Goal: Contribute content: Contribute content

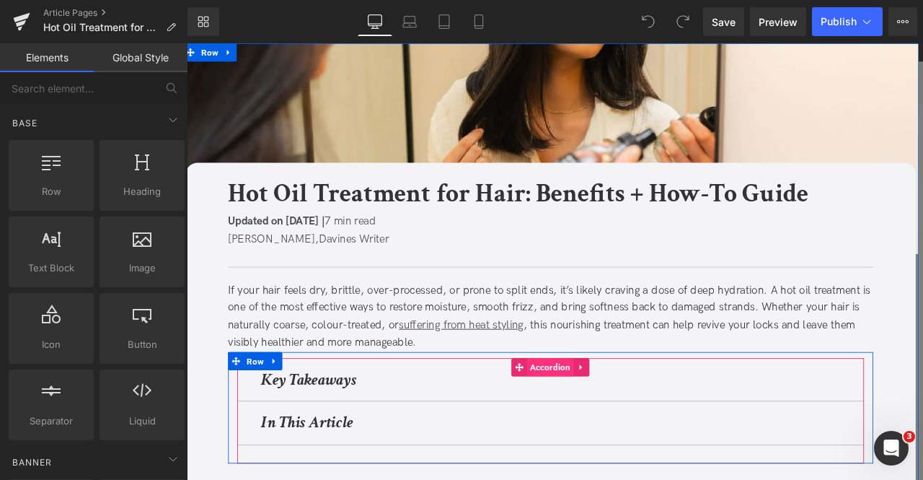
click at [616, 432] on span "Accordion" at bounding box center [618, 427] width 56 height 22
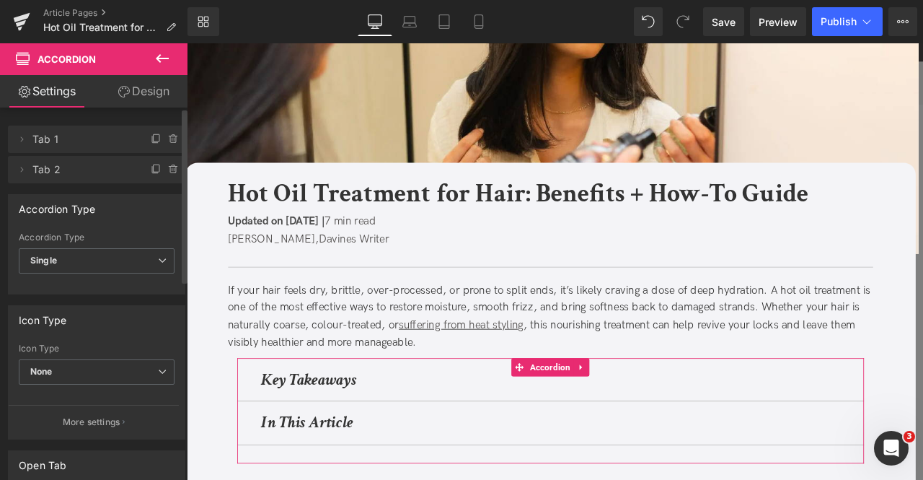
click at [45, 356] on div "Icon Type None None Plus Chevron" at bounding box center [97, 372] width 156 height 58
click at [53, 363] on span "None" at bounding box center [97, 371] width 156 height 25
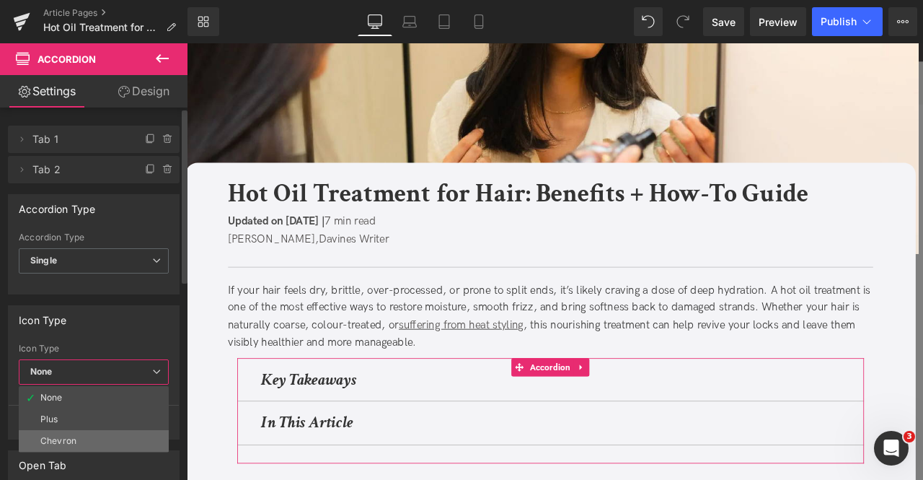
click at [78, 435] on li "Chevron" at bounding box center [94, 441] width 150 height 22
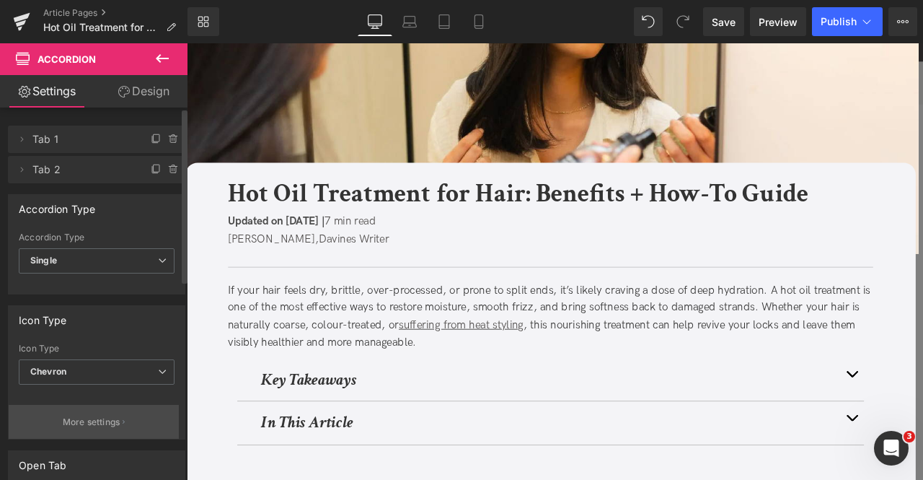
click at [74, 421] on p "More settings" at bounding box center [92, 421] width 58 height 13
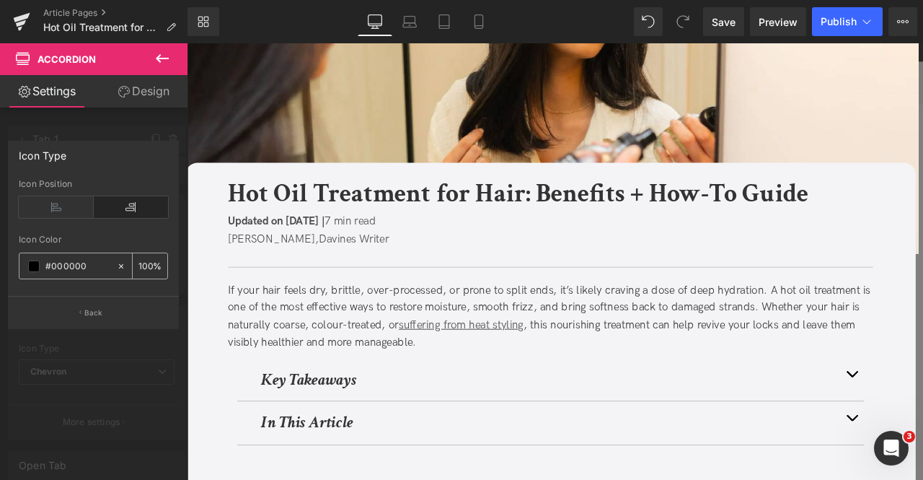
click at [75, 269] on input "#000000" at bounding box center [77, 266] width 64 height 16
paste input "#333333"
click at [130, 380] on div at bounding box center [94, 265] width 188 height 444
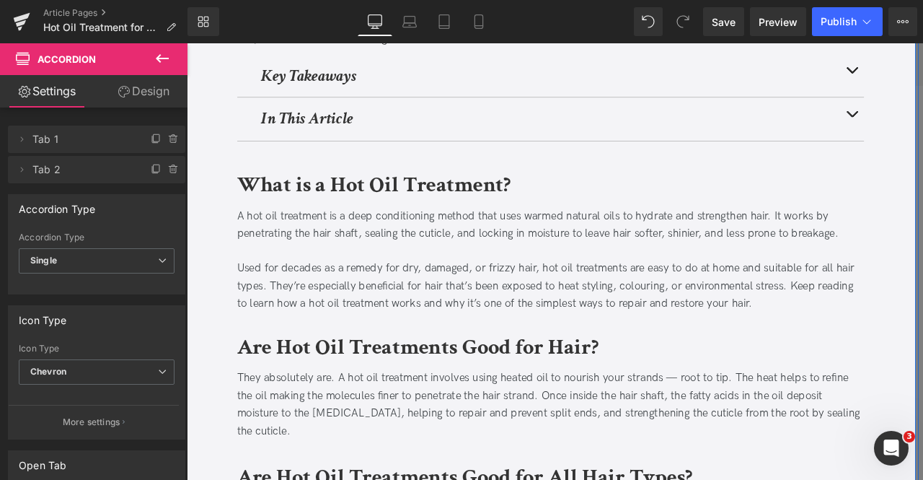
scroll to position [359, 0]
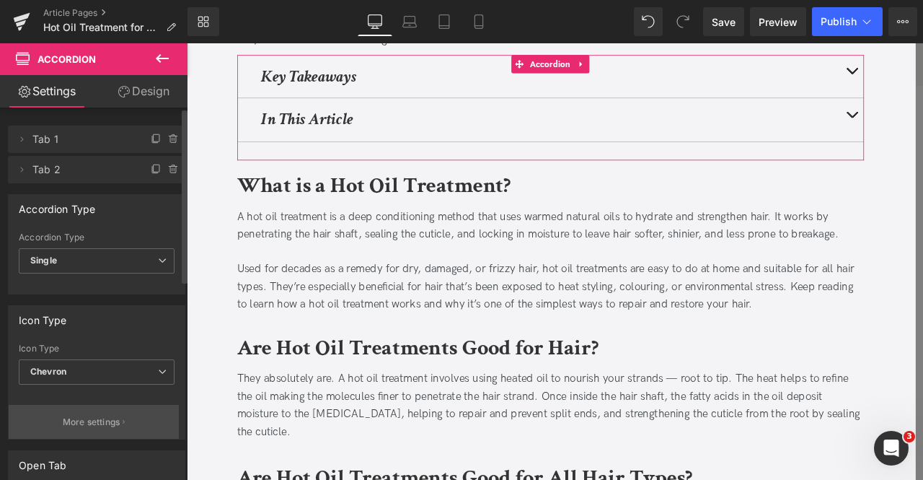
click at [102, 418] on p "More settings" at bounding box center [92, 421] width 58 height 13
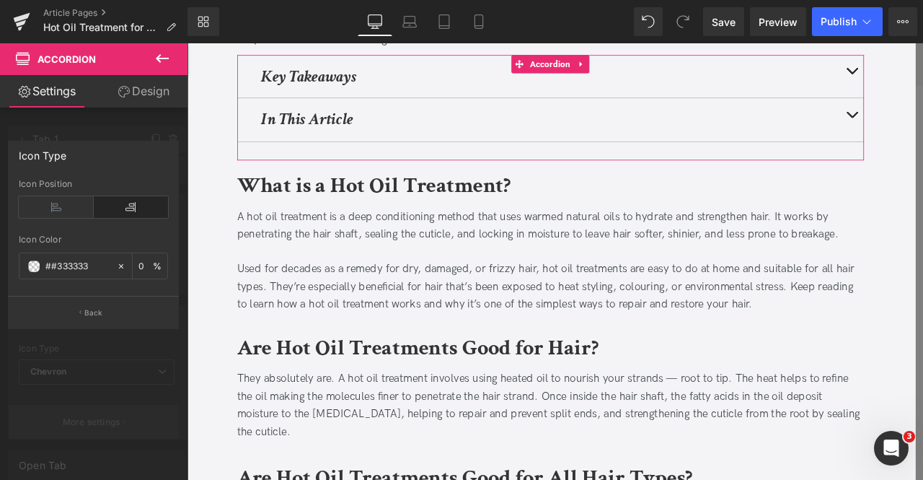
click at [102, 418] on div at bounding box center [94, 265] width 188 height 444
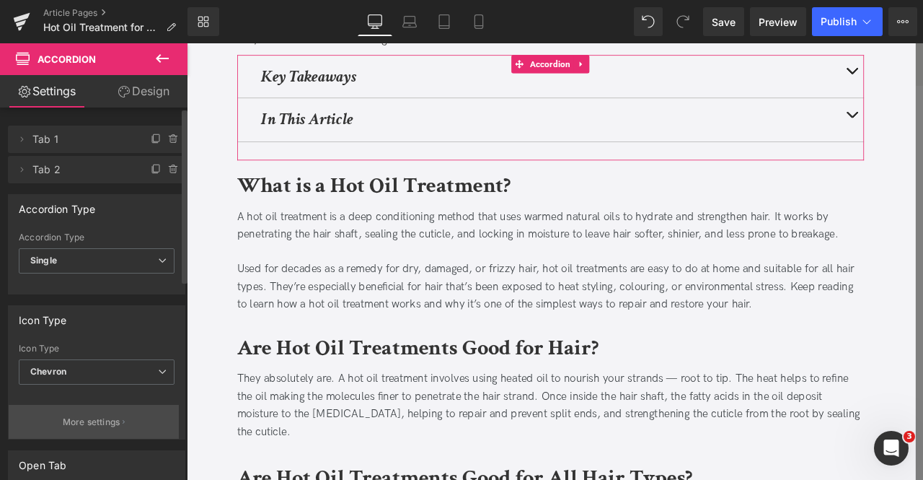
click at [102, 418] on p "More settings" at bounding box center [92, 421] width 58 height 13
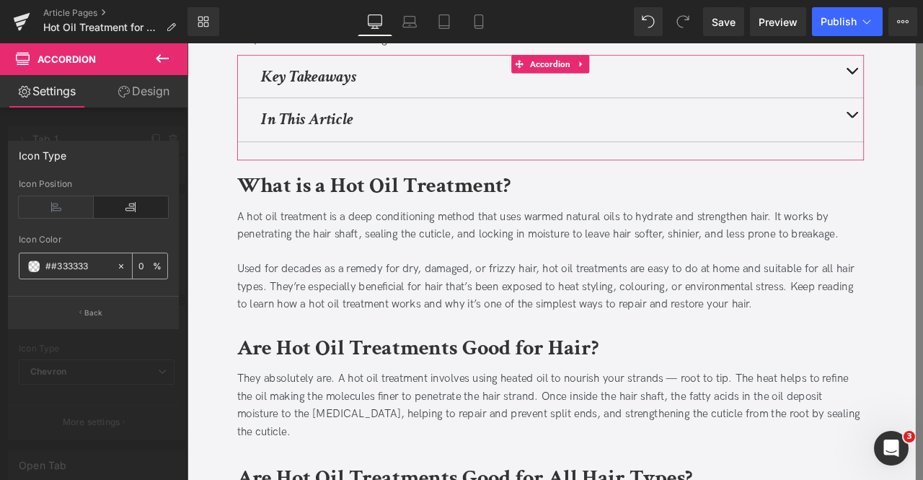
click at [56, 258] on input "##333333" at bounding box center [77, 266] width 64 height 16
type input "#333333"
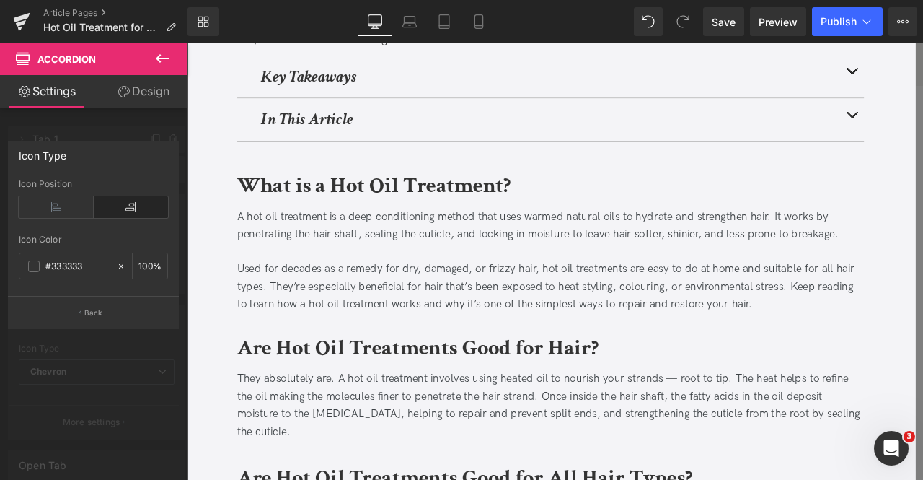
click at [102, 400] on div at bounding box center [94, 265] width 188 height 444
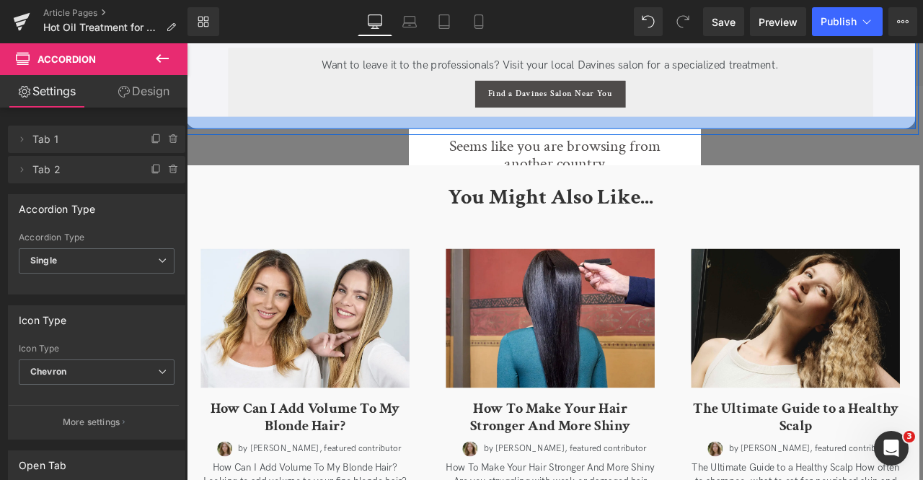
scroll to position [4474, 0]
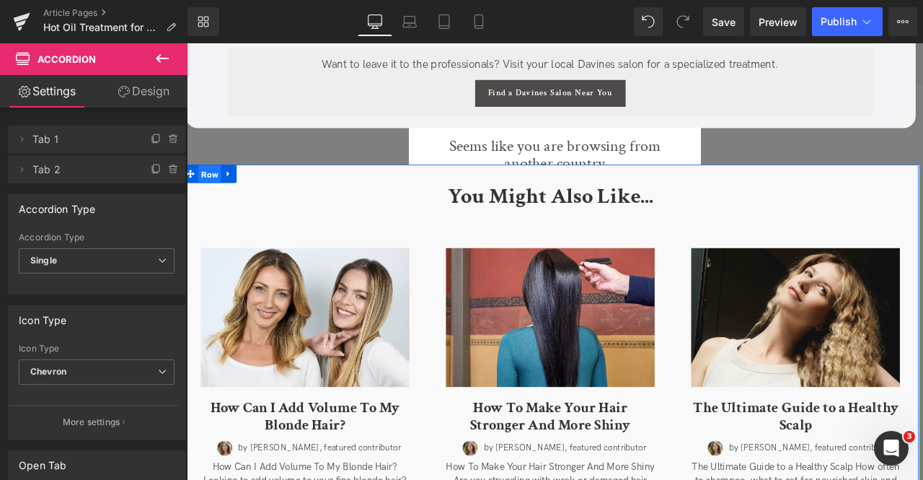
click at [208, 202] on span "Row" at bounding box center [214, 199] width 27 height 22
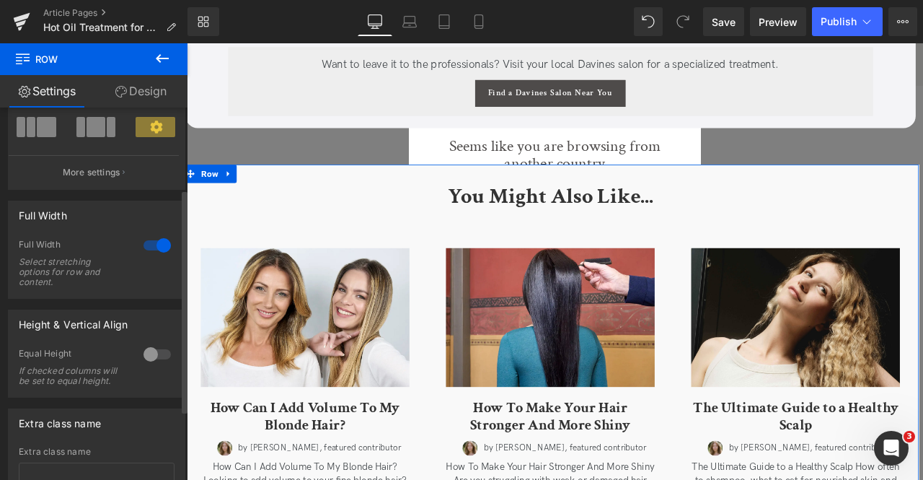
scroll to position [138, 0]
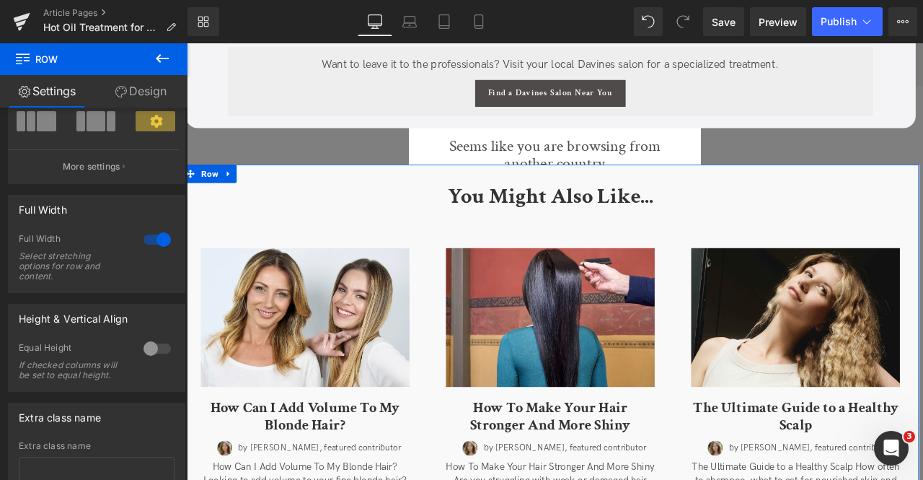
click at [130, 105] on link "Design" at bounding box center [141, 91] width 94 height 32
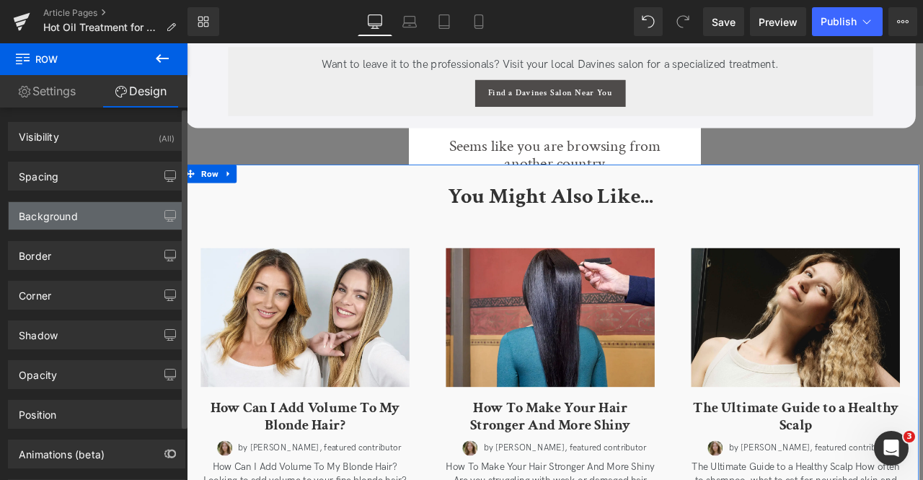
click at [107, 214] on div "Background" at bounding box center [97, 215] width 176 height 27
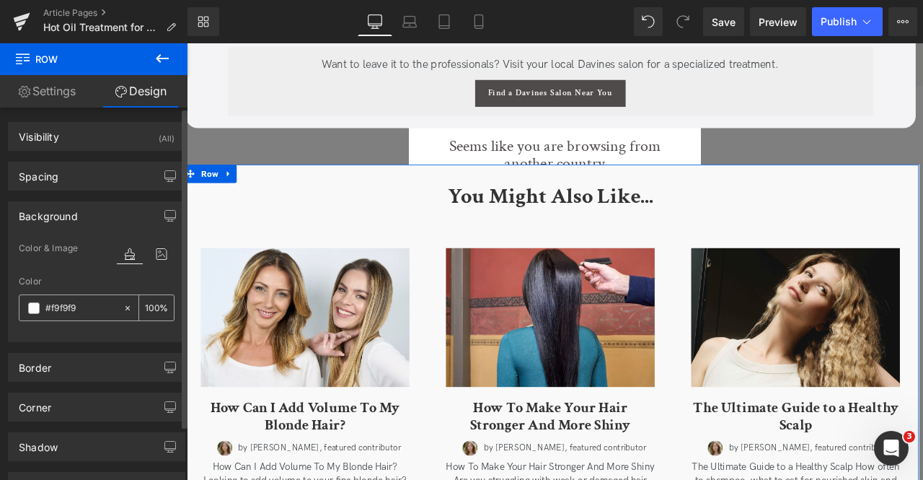
click at [79, 301] on input "#f9f9f9" at bounding box center [80, 308] width 71 height 16
paste input "4f4f7"
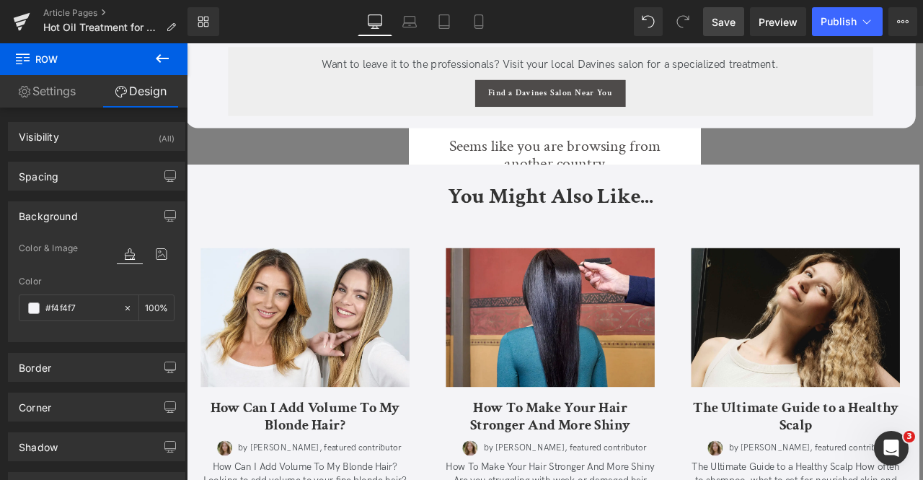
type input "#f4f4f7"
click at [727, 18] on span "Save" at bounding box center [724, 21] width 24 height 15
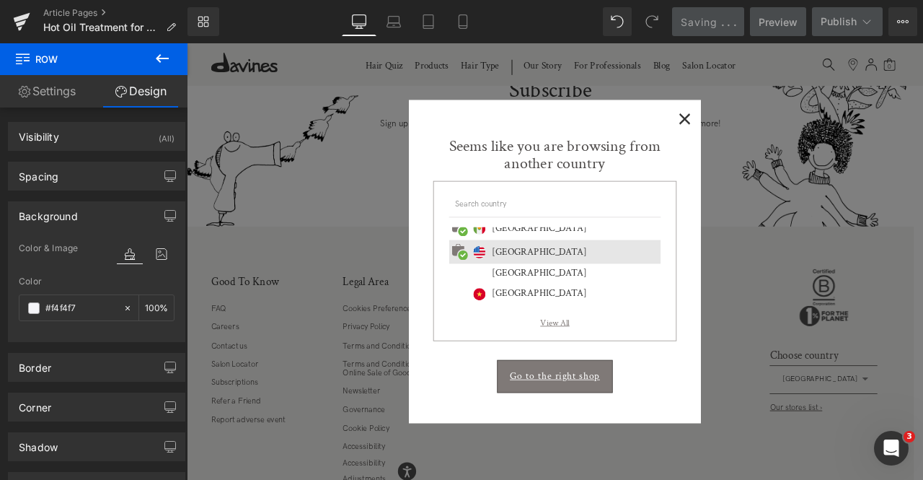
scroll to position [5561, 0]
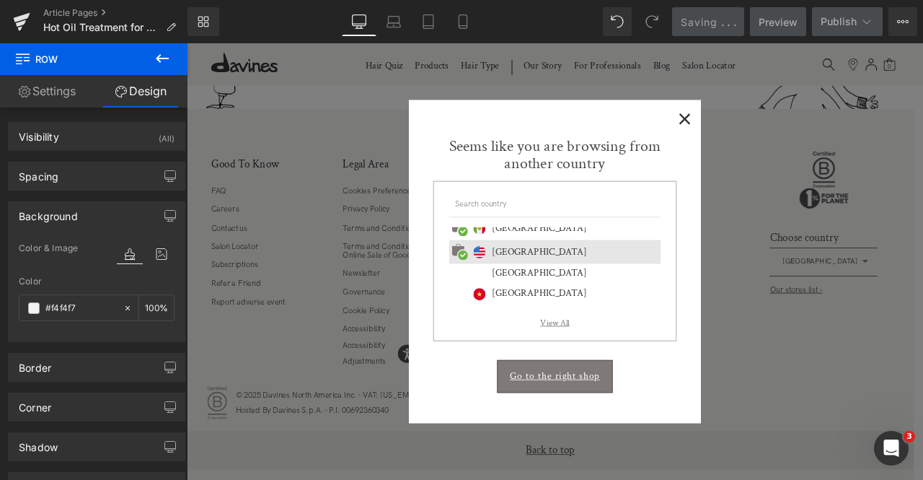
click at [780, 126] on span "×" at bounding box center [777, 131] width 15 height 18
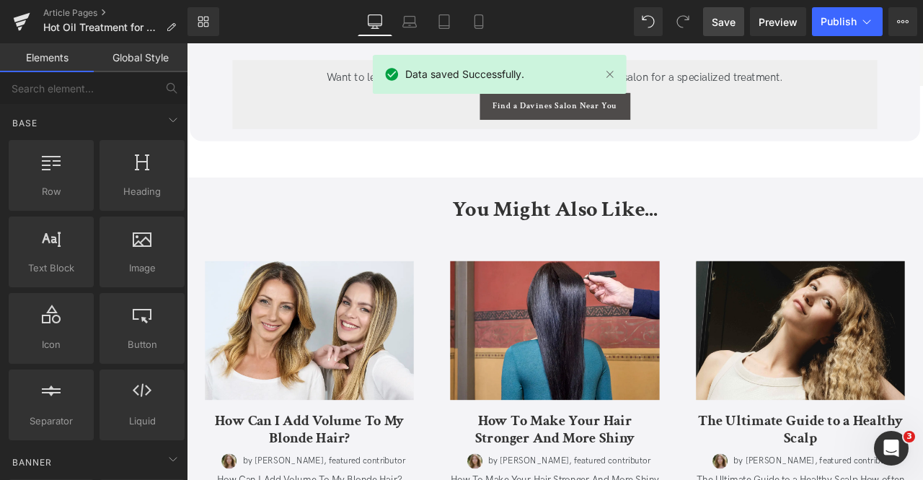
scroll to position [4384, 0]
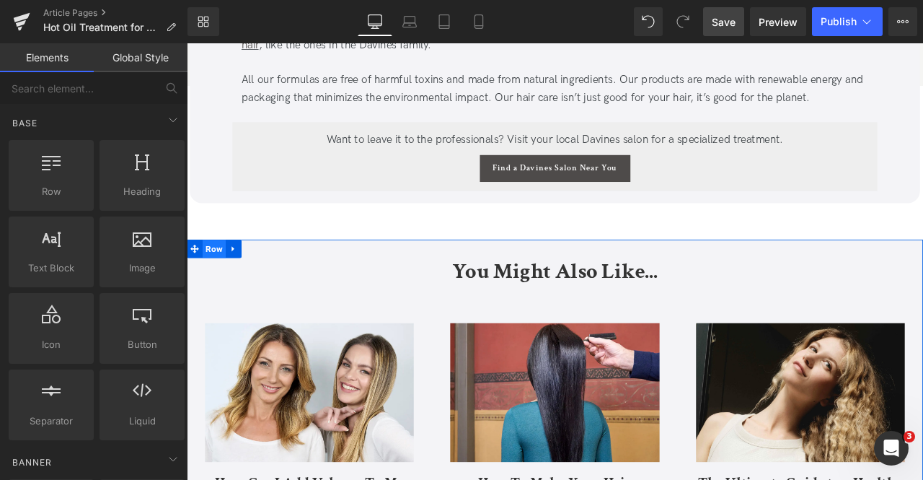
click at [216, 283] on span "Row" at bounding box center [219, 287] width 27 height 22
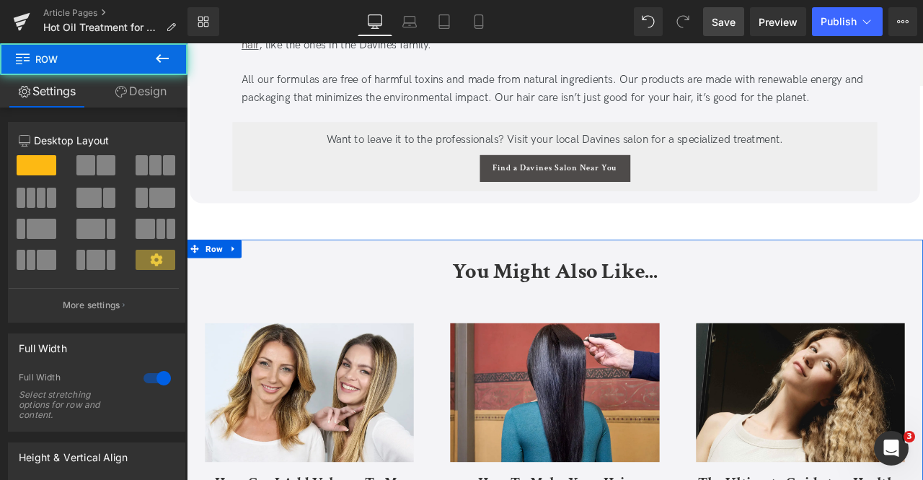
click at [117, 92] on icon at bounding box center [121, 92] width 12 height 12
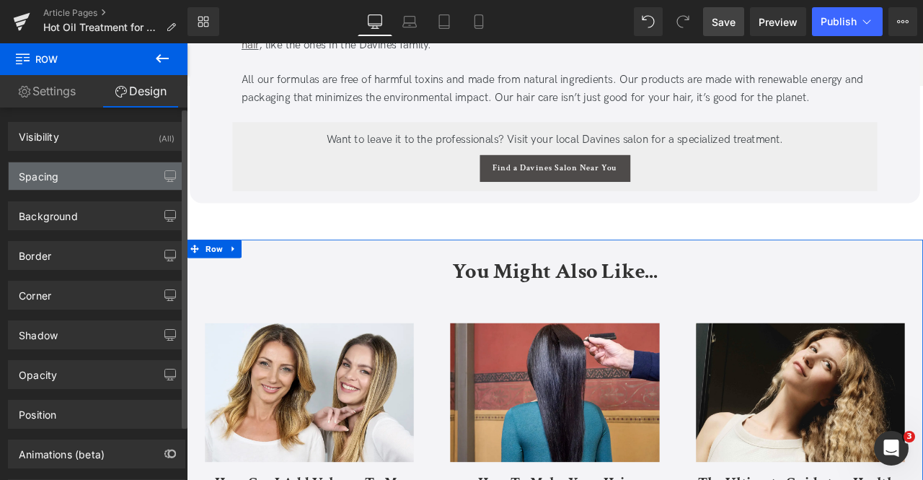
click at [100, 184] on div "Spacing" at bounding box center [97, 175] width 176 height 27
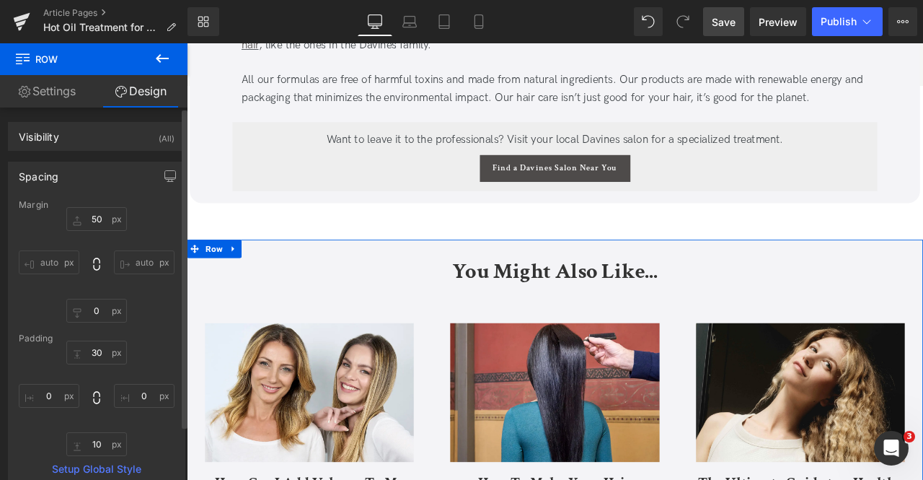
click at [100, 184] on div "Spacing" at bounding box center [97, 175] width 176 height 27
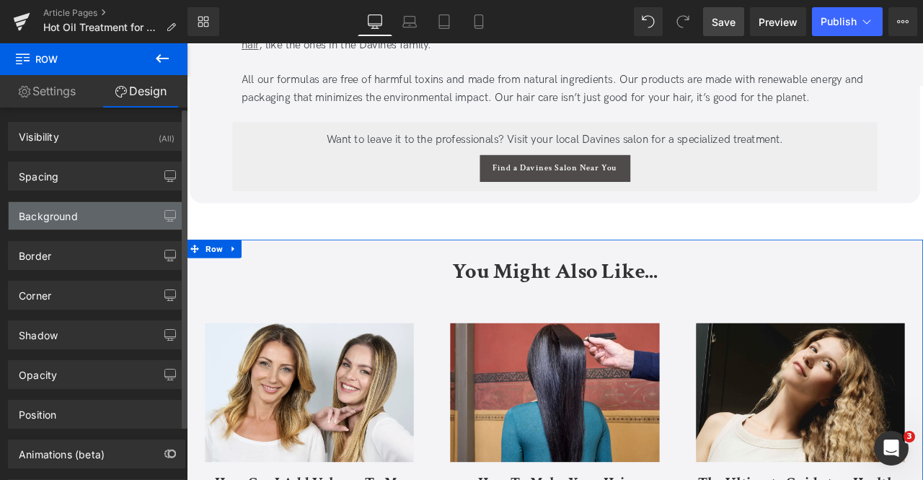
click at [65, 217] on div "Background" at bounding box center [48, 212] width 59 height 20
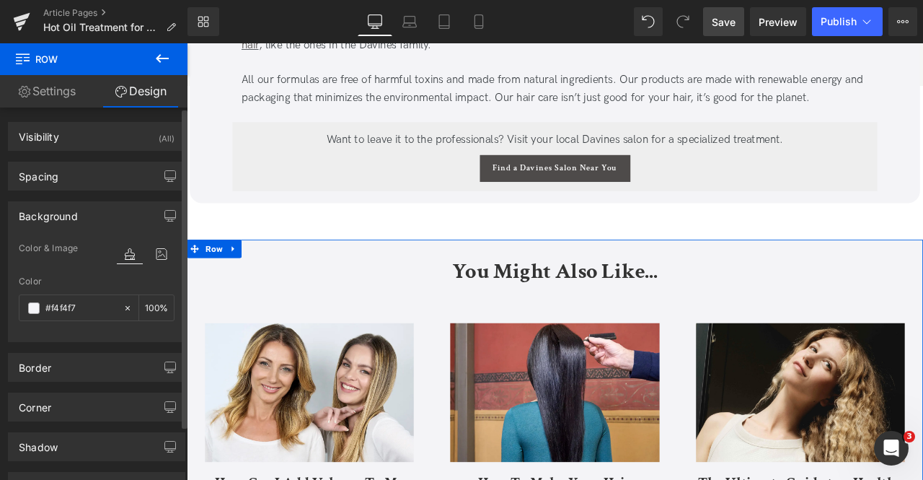
click at [65, 217] on div "Background" at bounding box center [48, 212] width 59 height 20
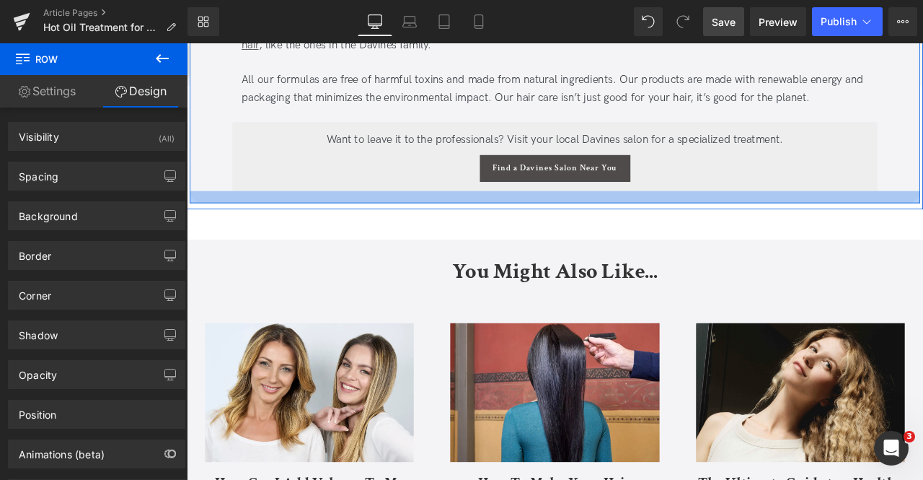
click at [212, 219] on div at bounding box center [623, 226] width 866 height 14
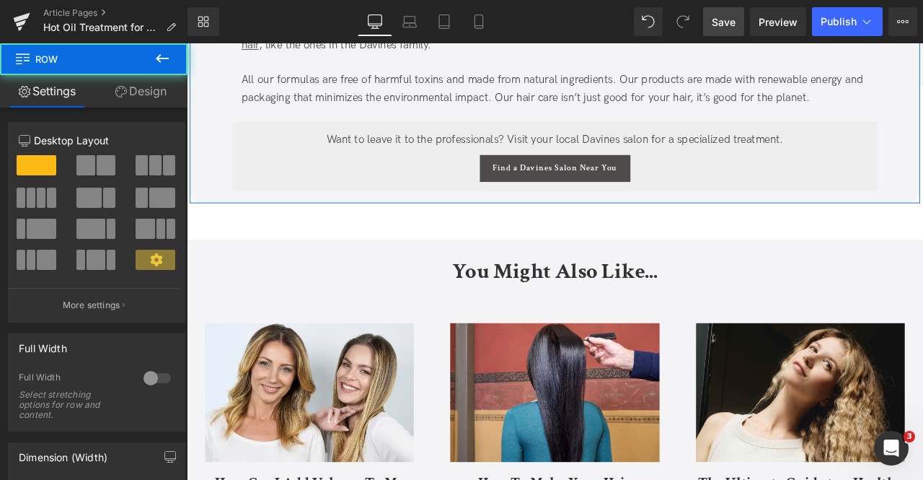
click at [138, 85] on link "Design" at bounding box center [141, 91] width 94 height 32
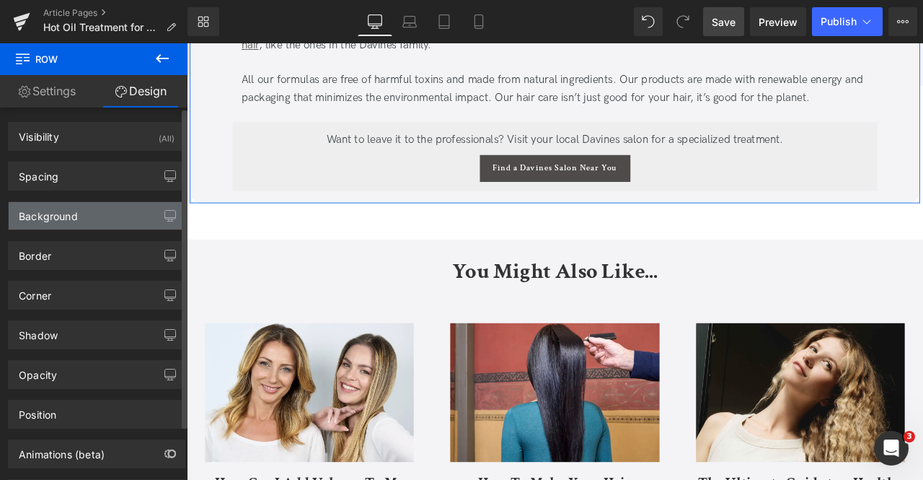
click at [102, 211] on div "Background" at bounding box center [97, 215] width 176 height 27
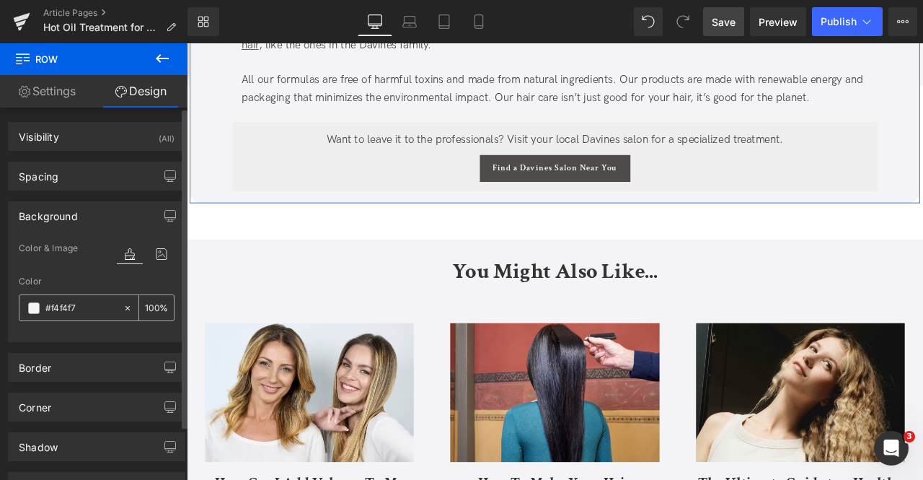
click at [68, 312] on input "#f4f4f7" at bounding box center [80, 308] width 71 height 16
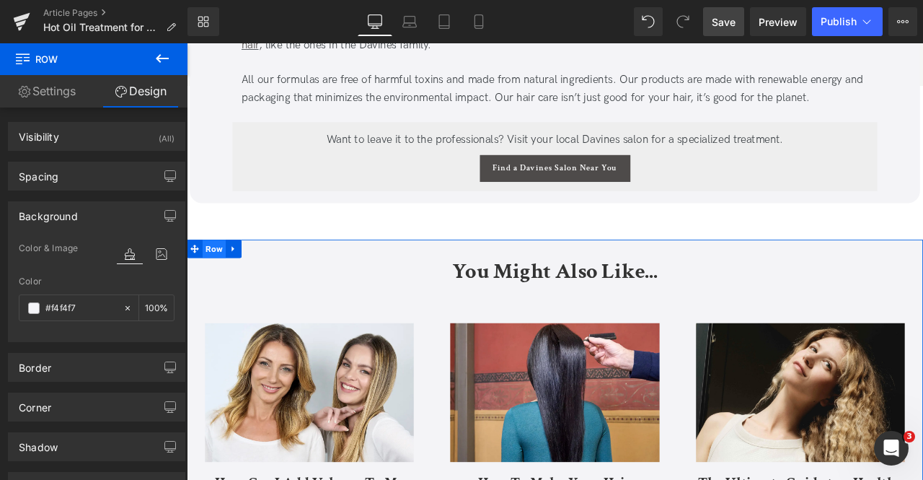
click at [211, 292] on span "Row" at bounding box center [219, 287] width 27 height 22
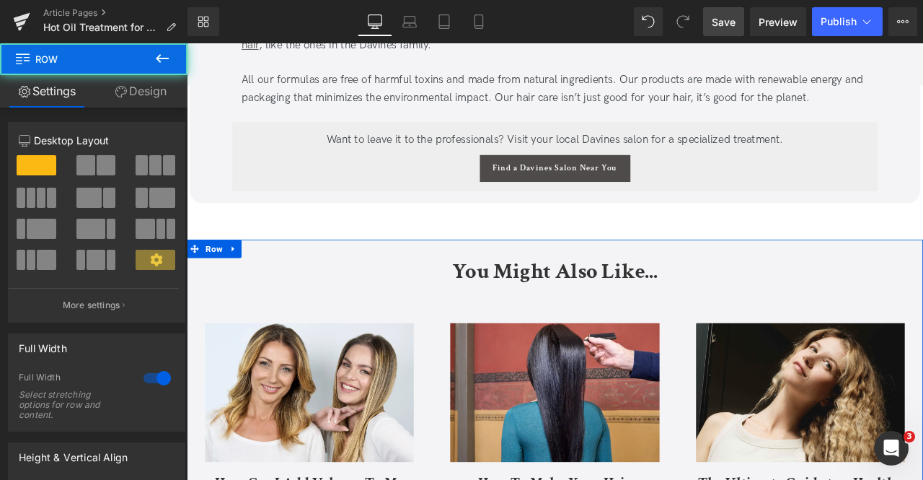
click at [131, 94] on link "Design" at bounding box center [141, 91] width 94 height 32
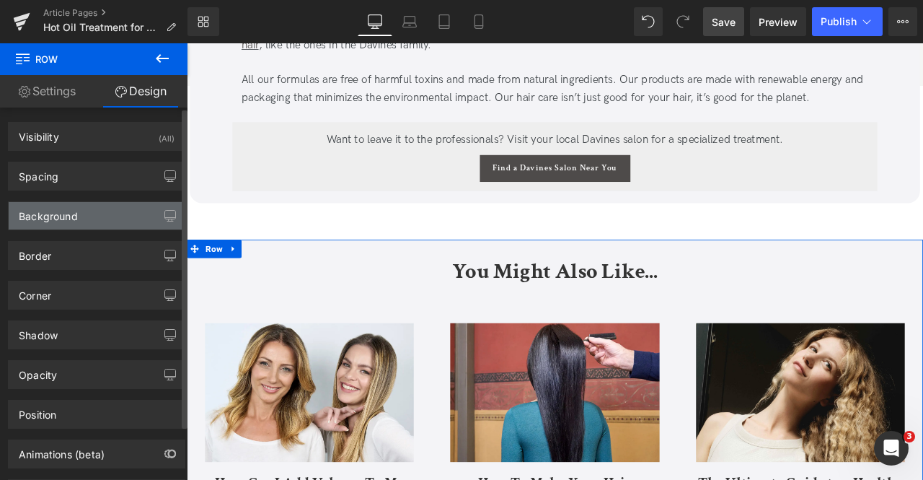
click at [74, 224] on div "Background" at bounding box center [97, 215] width 176 height 27
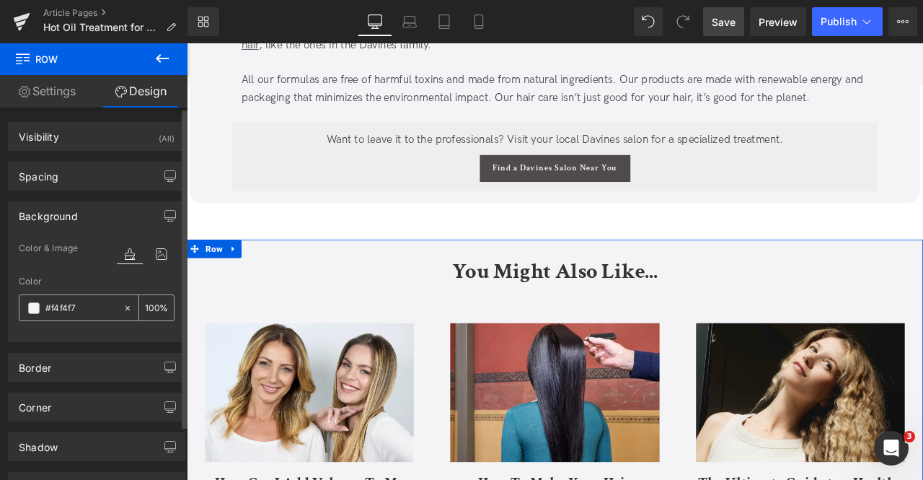
click at [81, 304] on input "text" at bounding box center [80, 308] width 71 height 16
type input "#f4f4f7"
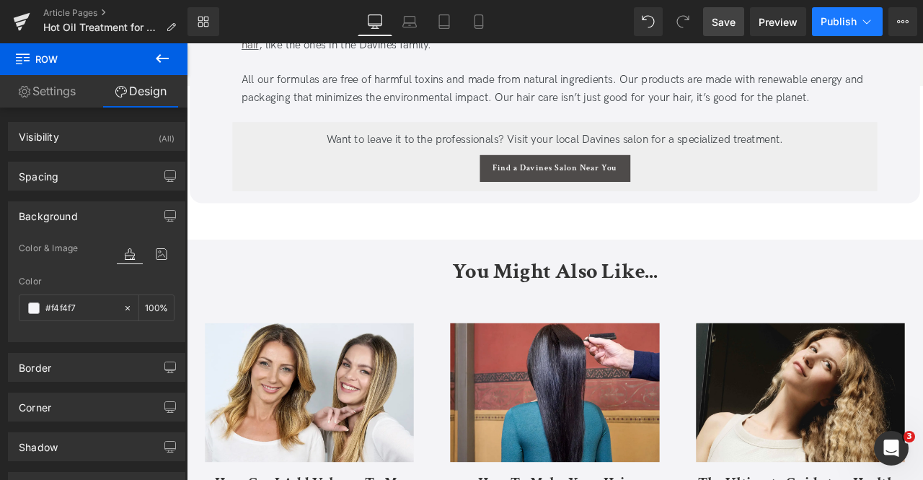
click at [863, 24] on icon at bounding box center [867, 21] width 14 height 14
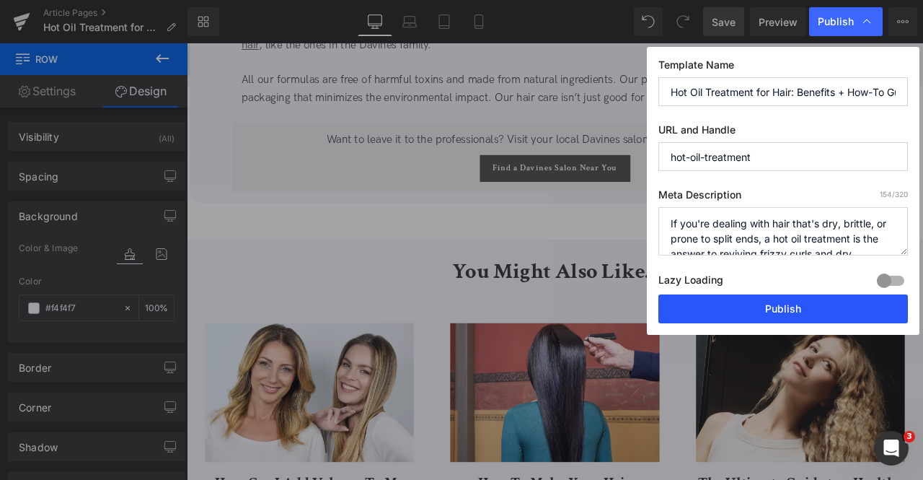
click at [732, 302] on button "Publish" at bounding box center [784, 308] width 250 height 29
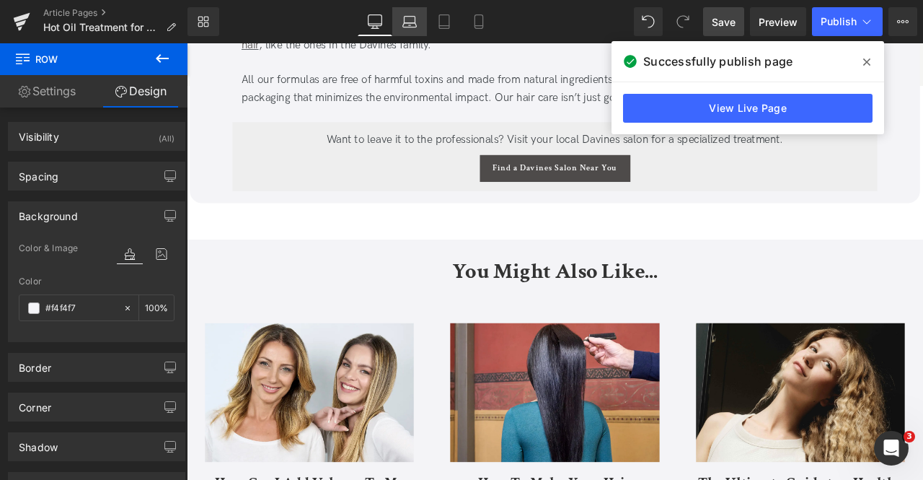
click at [412, 34] on link "Laptop" at bounding box center [409, 21] width 35 height 29
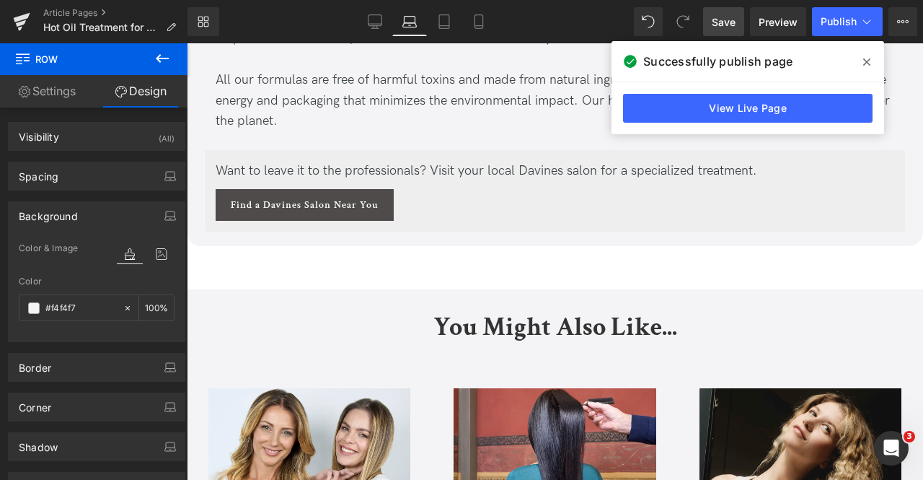
scroll to position [4523, 0]
click at [858, 58] on span at bounding box center [866, 61] width 23 height 23
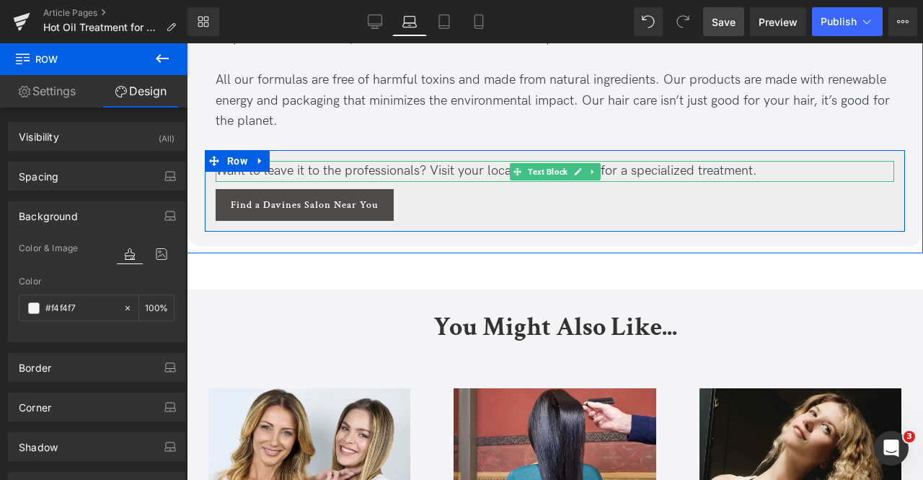
click at [527, 163] on span "Text Block" at bounding box center [547, 171] width 45 height 17
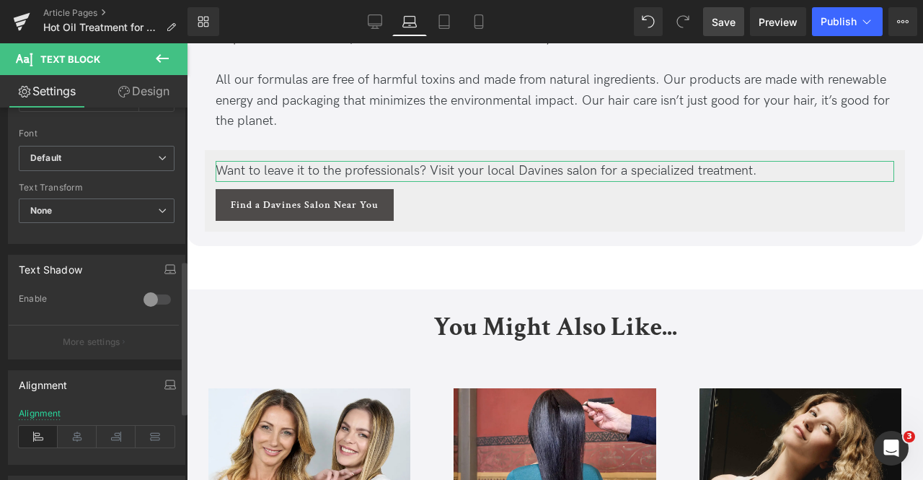
scroll to position [369, 0]
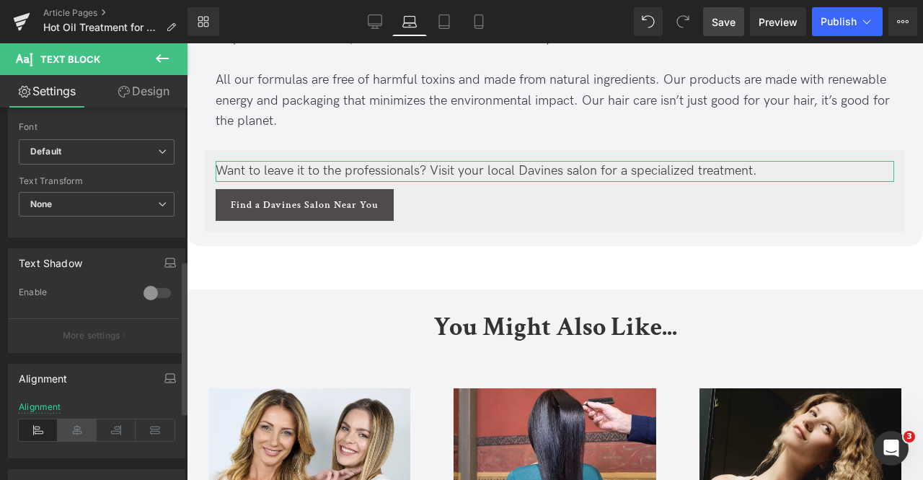
click at [77, 419] on icon at bounding box center [77, 430] width 39 height 22
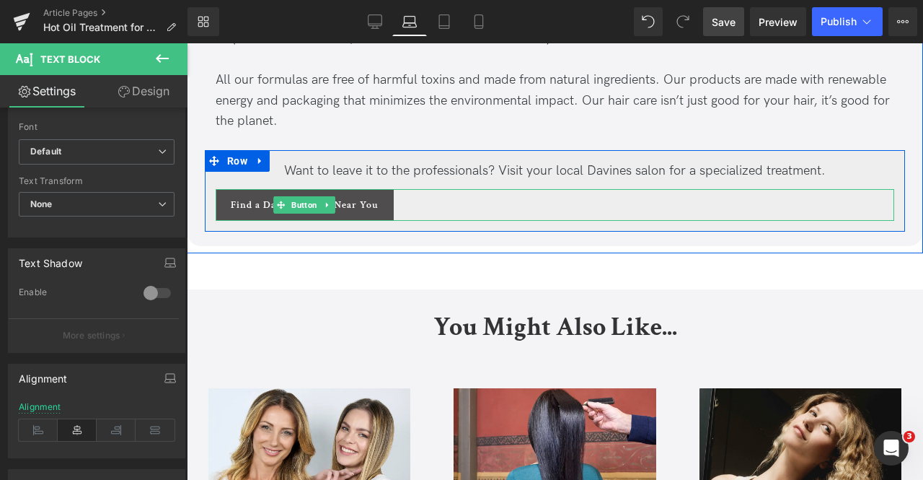
click at [366, 189] on link "Find a Davines Salon Near You" at bounding box center [305, 205] width 178 height 32
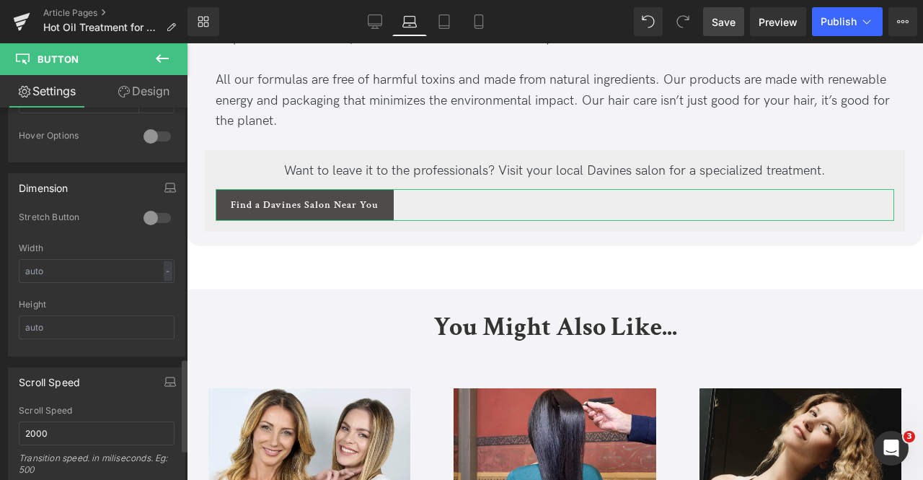
scroll to position [1082, 0]
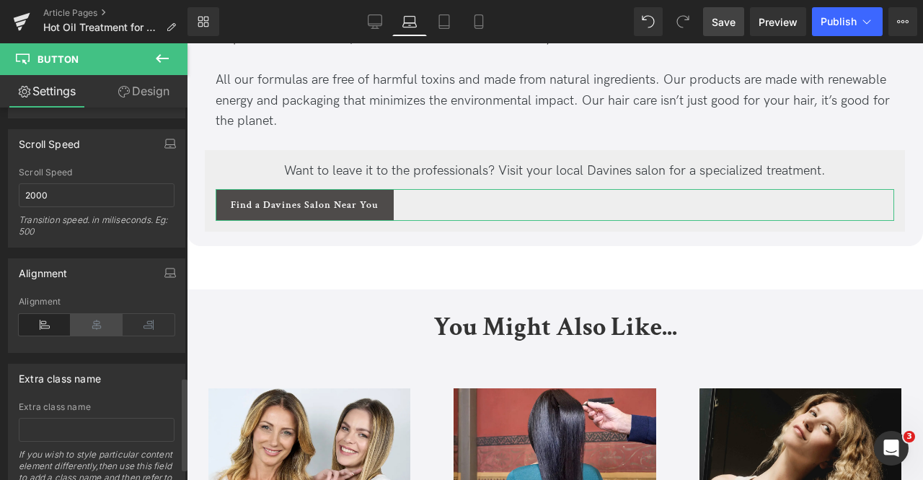
click at [84, 314] on icon at bounding box center [97, 325] width 52 height 22
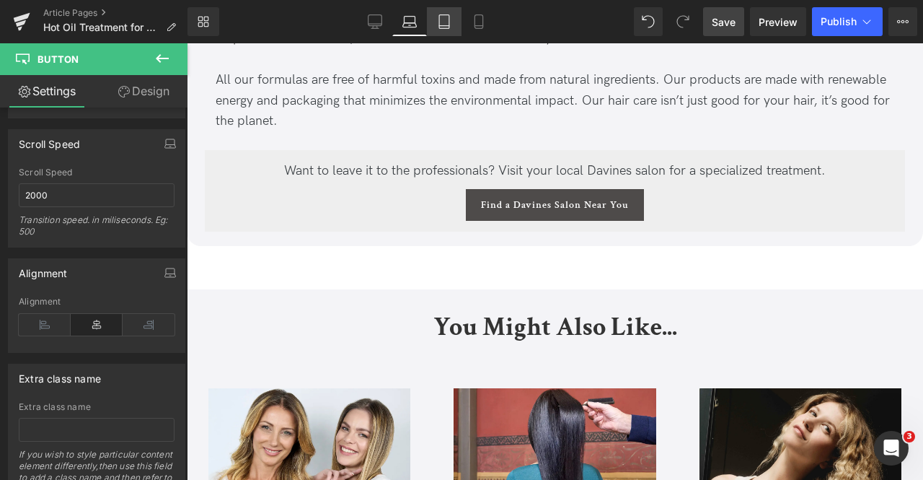
click at [449, 21] on icon at bounding box center [444, 21] width 14 height 14
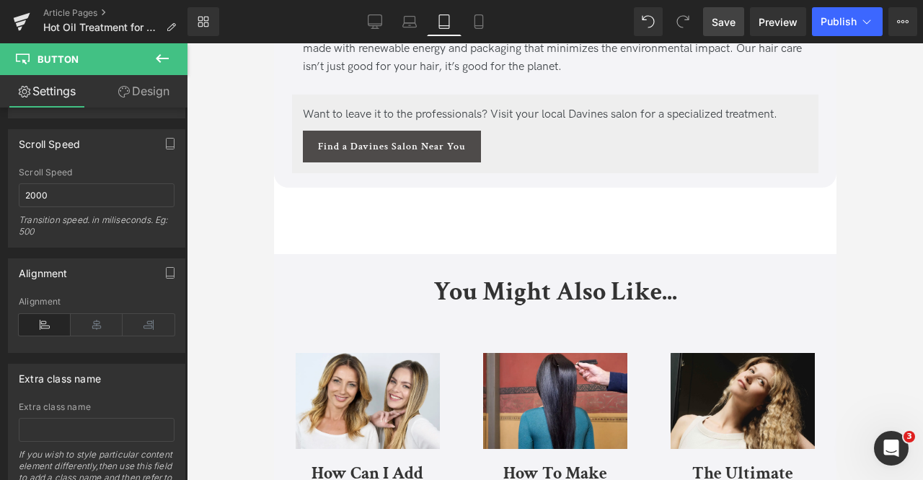
scroll to position [4490, 0]
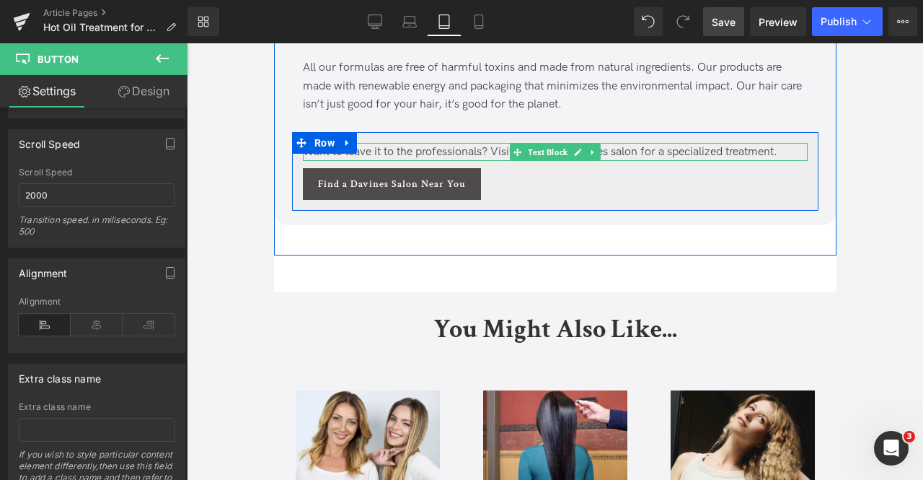
click at [419, 152] on span "Want to leave it to the professionals? Visit your local Davines salon for a spe…" at bounding box center [539, 152] width 475 height 14
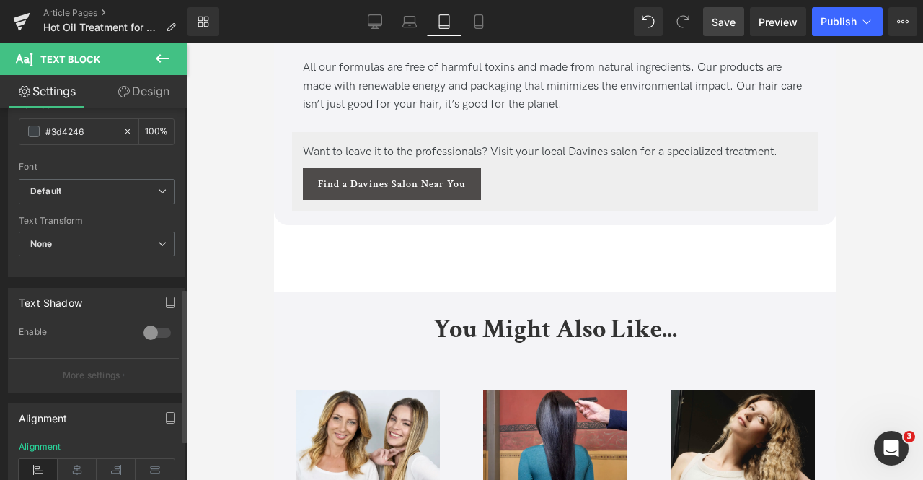
scroll to position [438, 0]
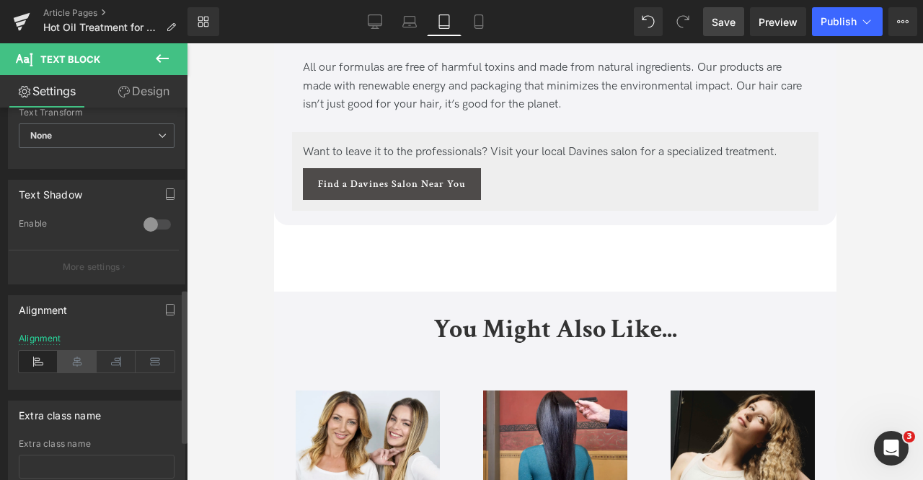
click at [76, 361] on icon at bounding box center [77, 362] width 39 height 22
click at [317, 188] on span "Find a Davines Salon Near You" at bounding box center [391, 184] width 148 height 12
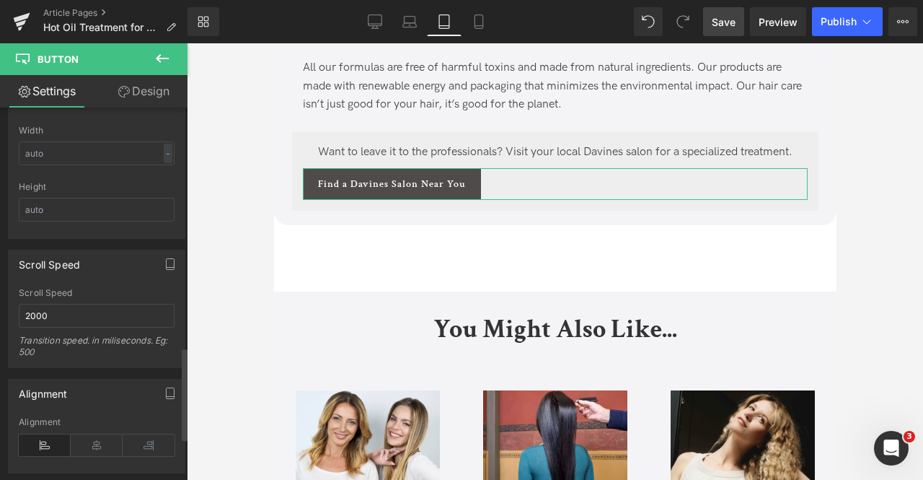
scroll to position [962, 0]
click at [81, 434] on icon at bounding box center [97, 445] width 52 height 22
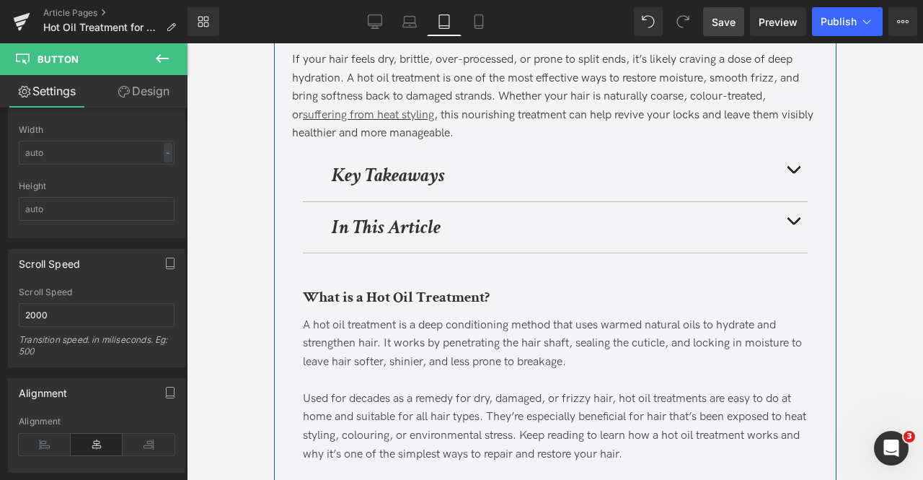
scroll to position [0, 0]
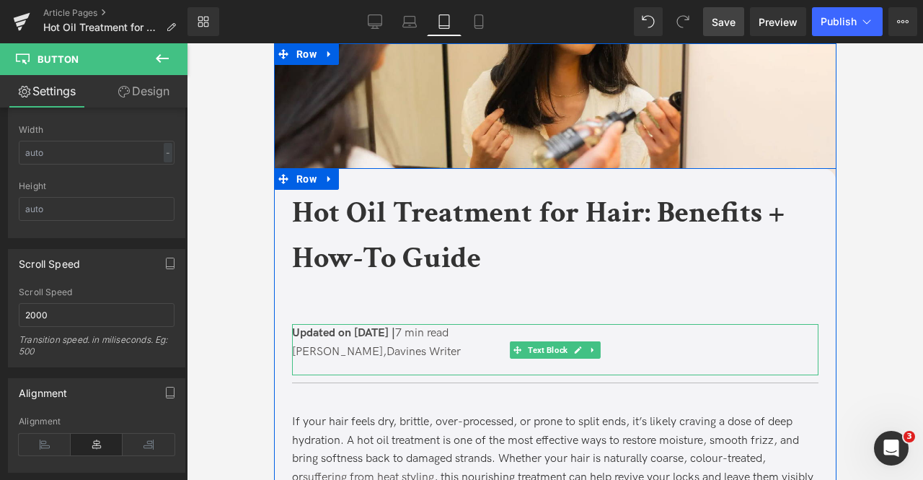
click at [361, 337] on span "Updated on [DATE] |" at bounding box center [342, 333] width 103 height 14
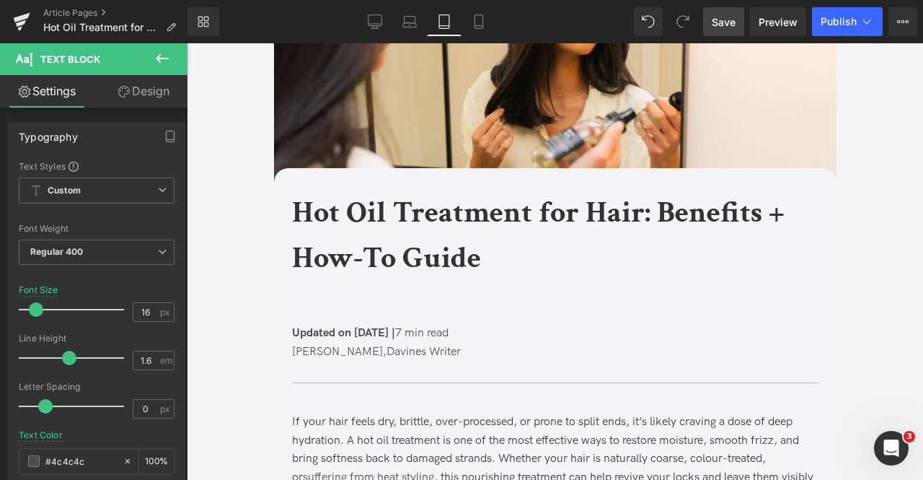
click at [138, 92] on link "Design" at bounding box center [144, 91] width 94 height 32
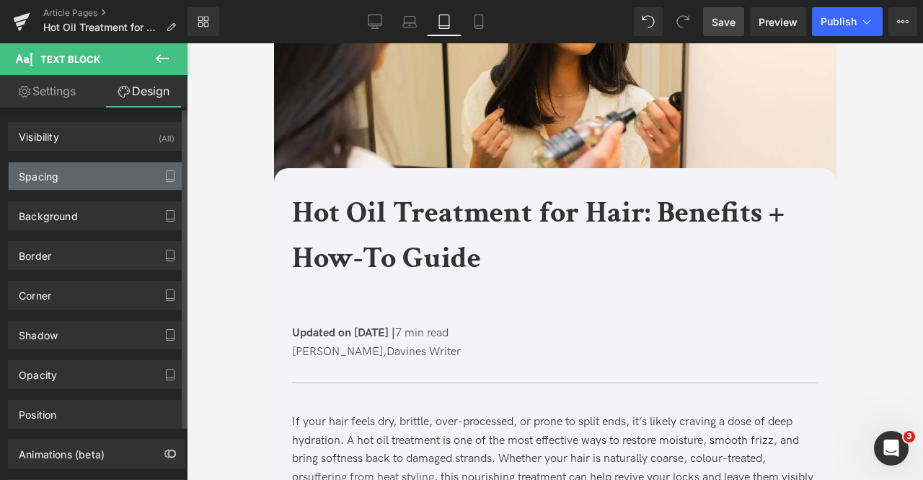
click at [66, 183] on div "Spacing" at bounding box center [97, 175] width 176 height 27
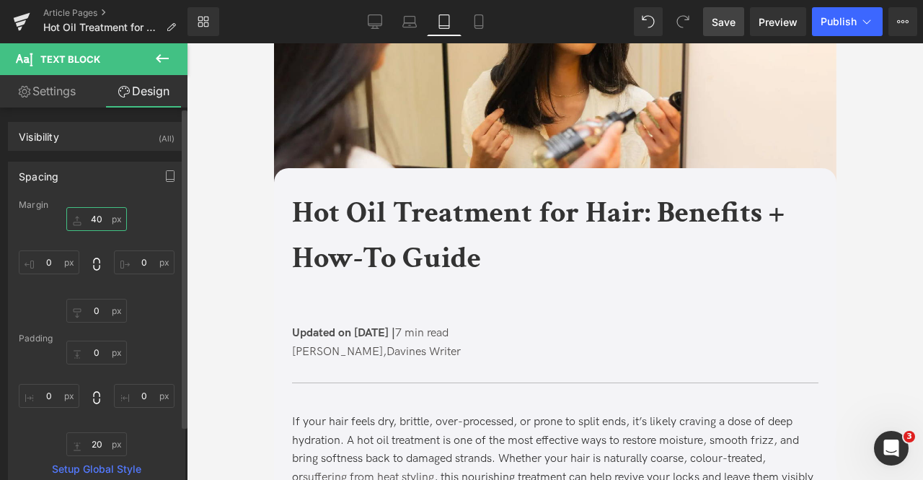
click at [93, 217] on input "40" at bounding box center [96, 219] width 61 height 24
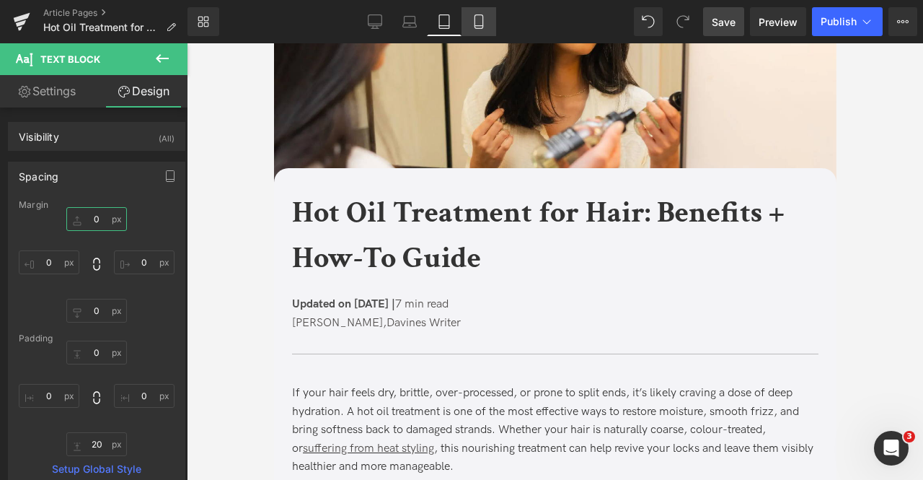
type input "0"
click at [467, 22] on link "Mobile" at bounding box center [479, 21] width 35 height 29
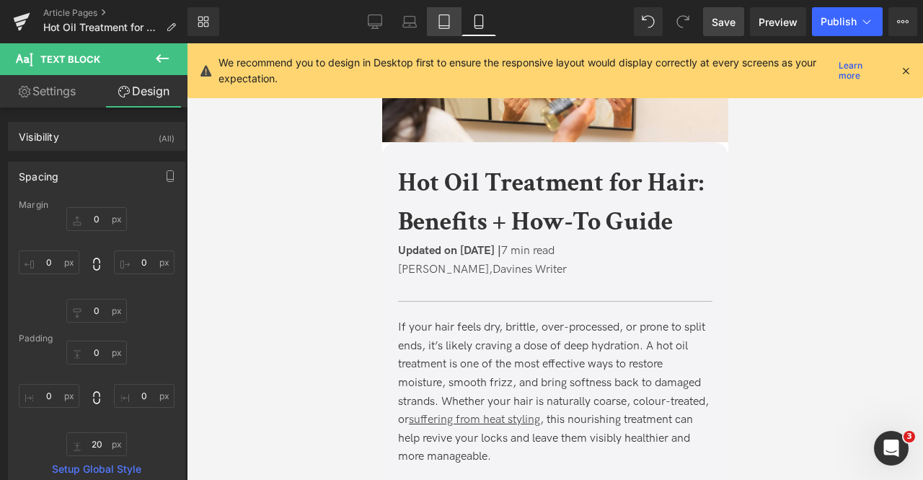
click at [447, 21] on icon at bounding box center [444, 21] width 14 height 14
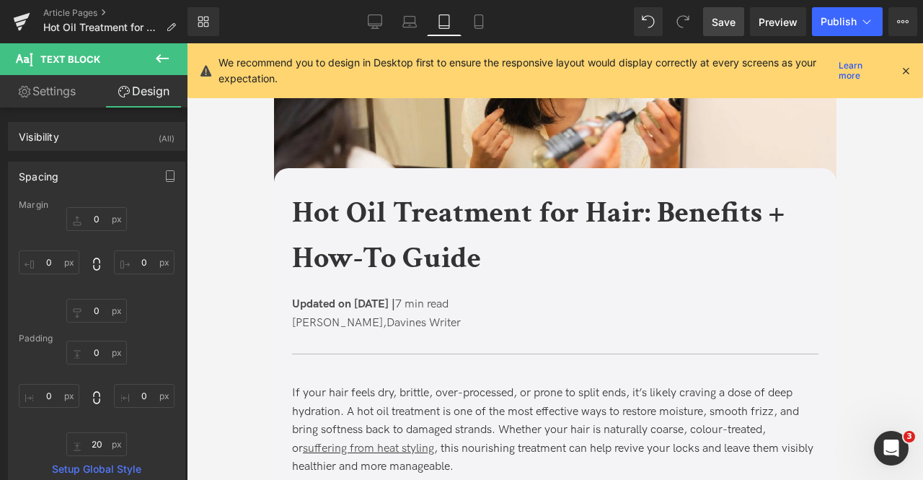
scroll to position [53, 0]
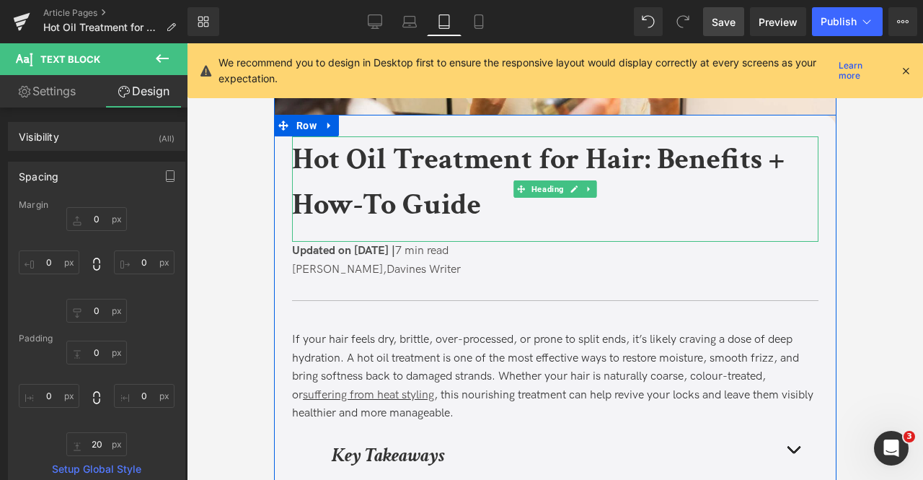
click at [383, 200] on b "Hot Oil Treatment for Hair: Benefits + How-To Guide" at bounding box center [537, 181] width 493 height 85
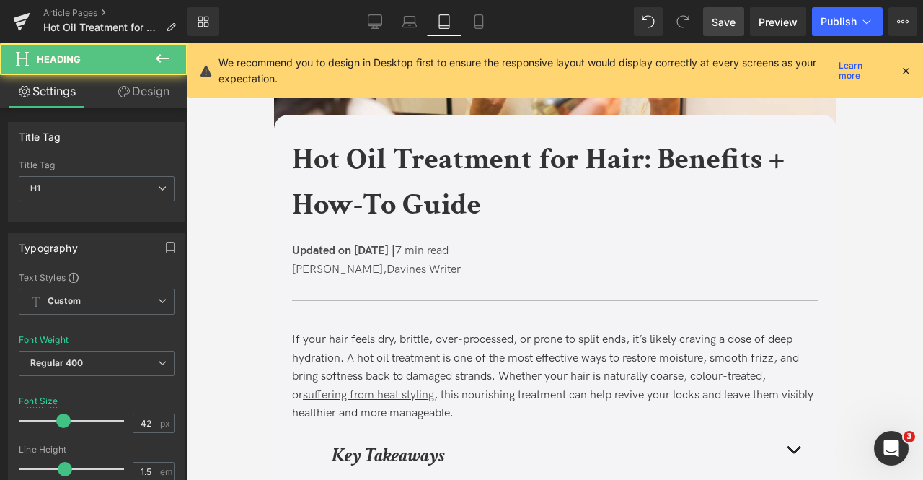
click at [152, 93] on link "Design" at bounding box center [144, 91] width 94 height 32
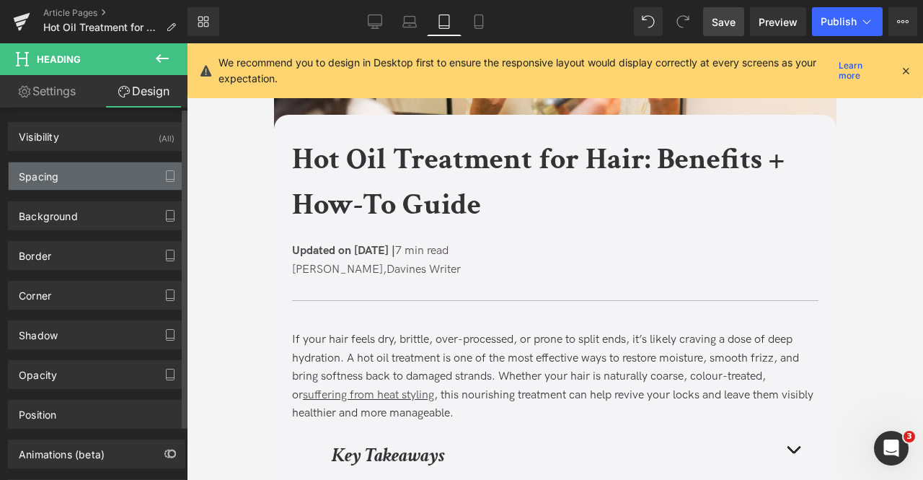
click at [122, 165] on div "Spacing" at bounding box center [97, 175] width 176 height 27
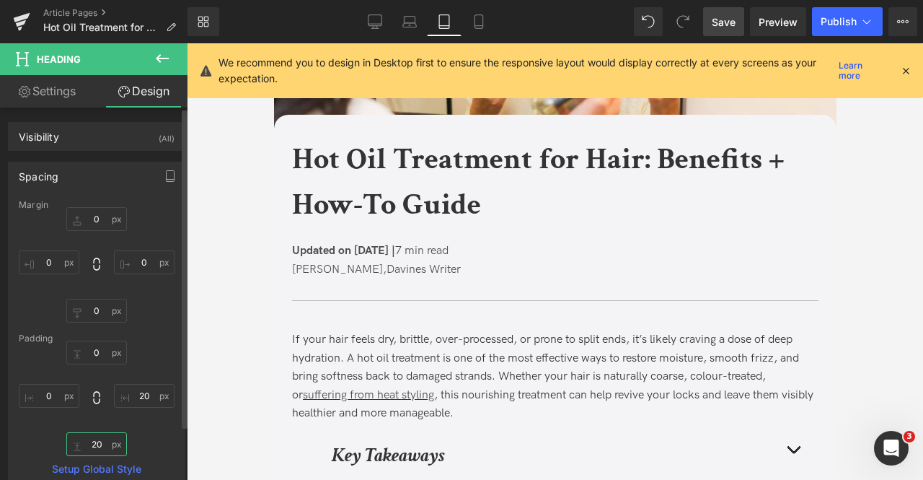
click at [94, 440] on input "20" at bounding box center [96, 444] width 61 height 24
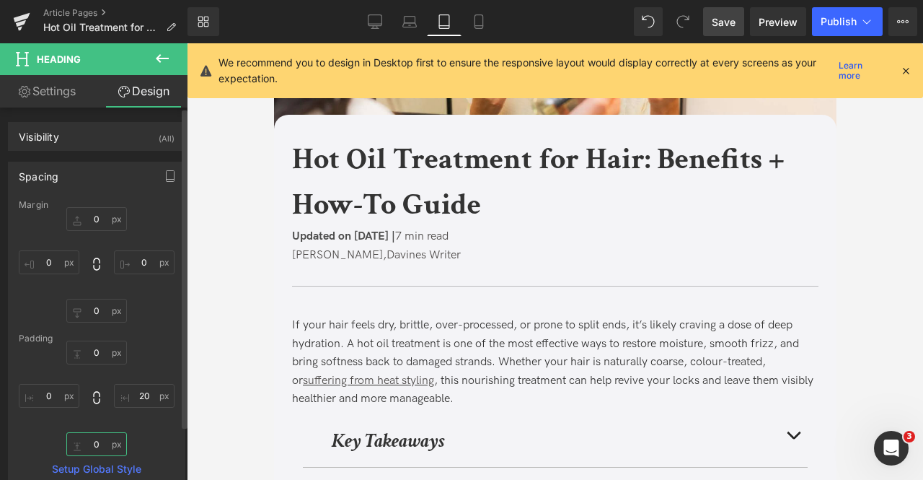
type input "0"
click at [734, 21] on span "Save" at bounding box center [724, 21] width 24 height 15
click at [723, 17] on span "Save" at bounding box center [724, 21] width 24 height 15
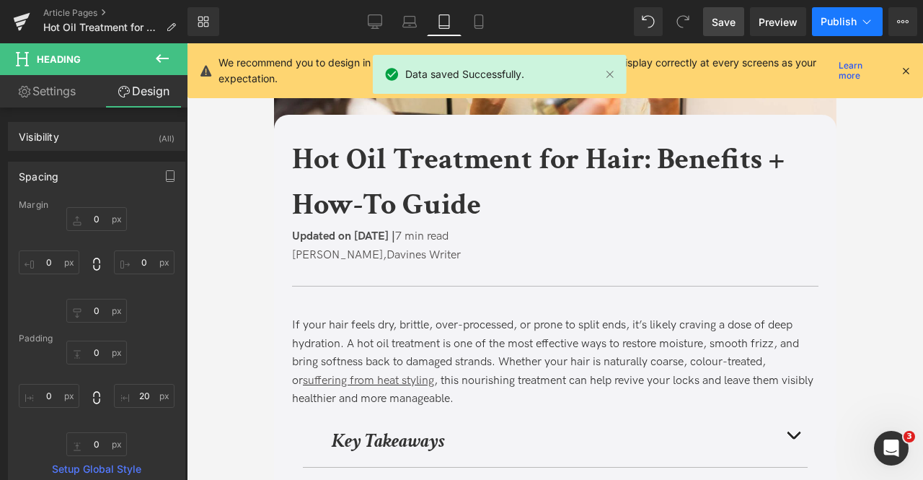
click at [840, 31] on button "Publish" at bounding box center [847, 21] width 71 height 29
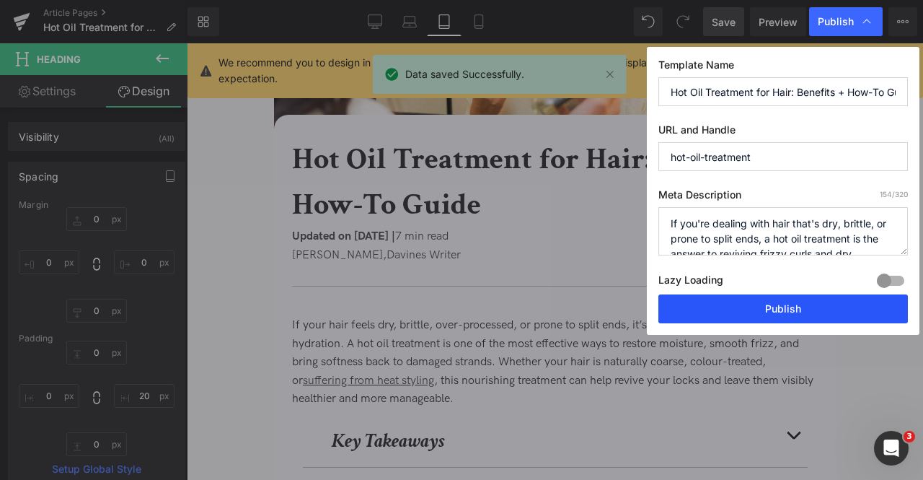
click at [782, 300] on button "Publish" at bounding box center [784, 308] width 250 height 29
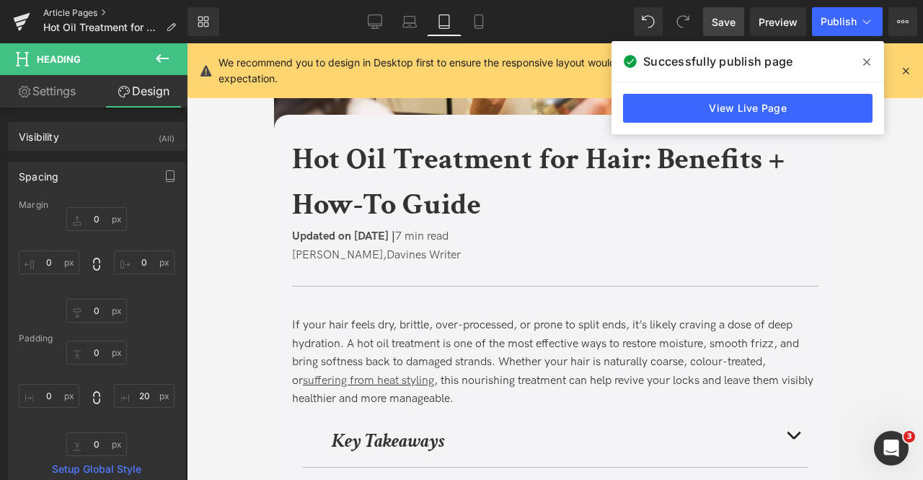
click at [100, 12] on link "Article Pages" at bounding box center [115, 13] width 144 height 12
